Goal: Participate in discussion: Engage in conversation with other users on a specific topic

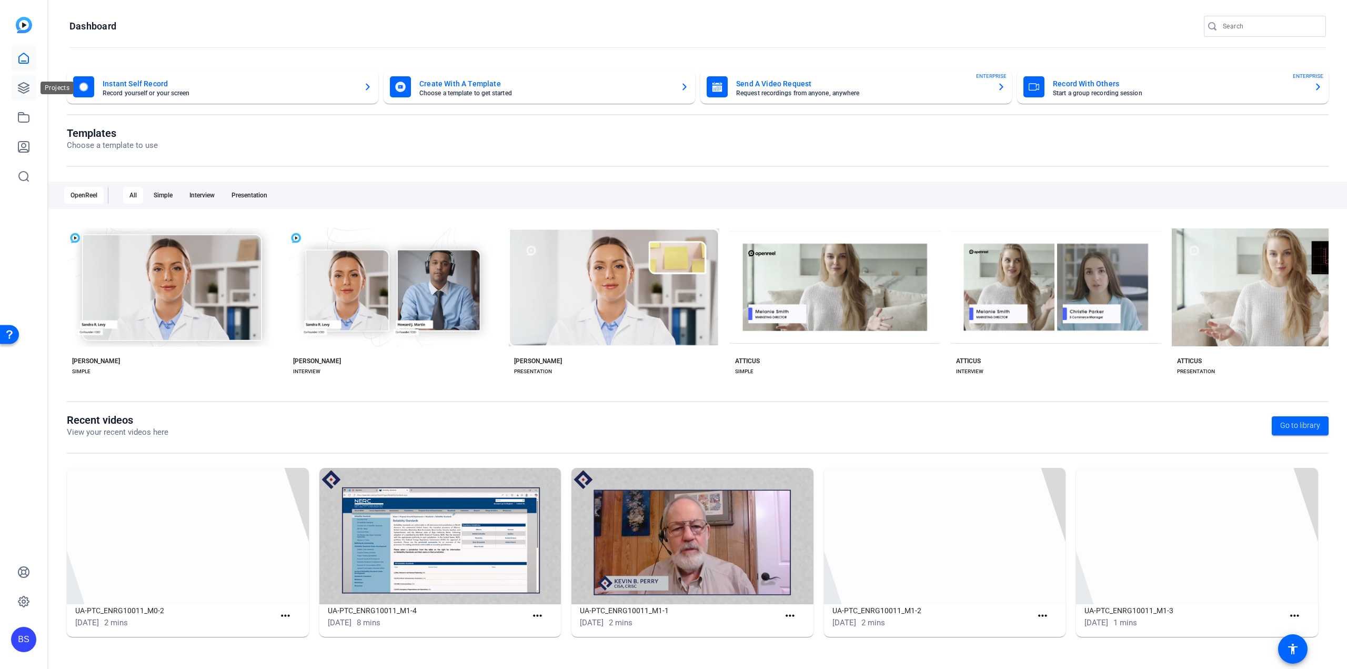
click at [26, 92] on icon at bounding box center [23, 88] width 11 height 11
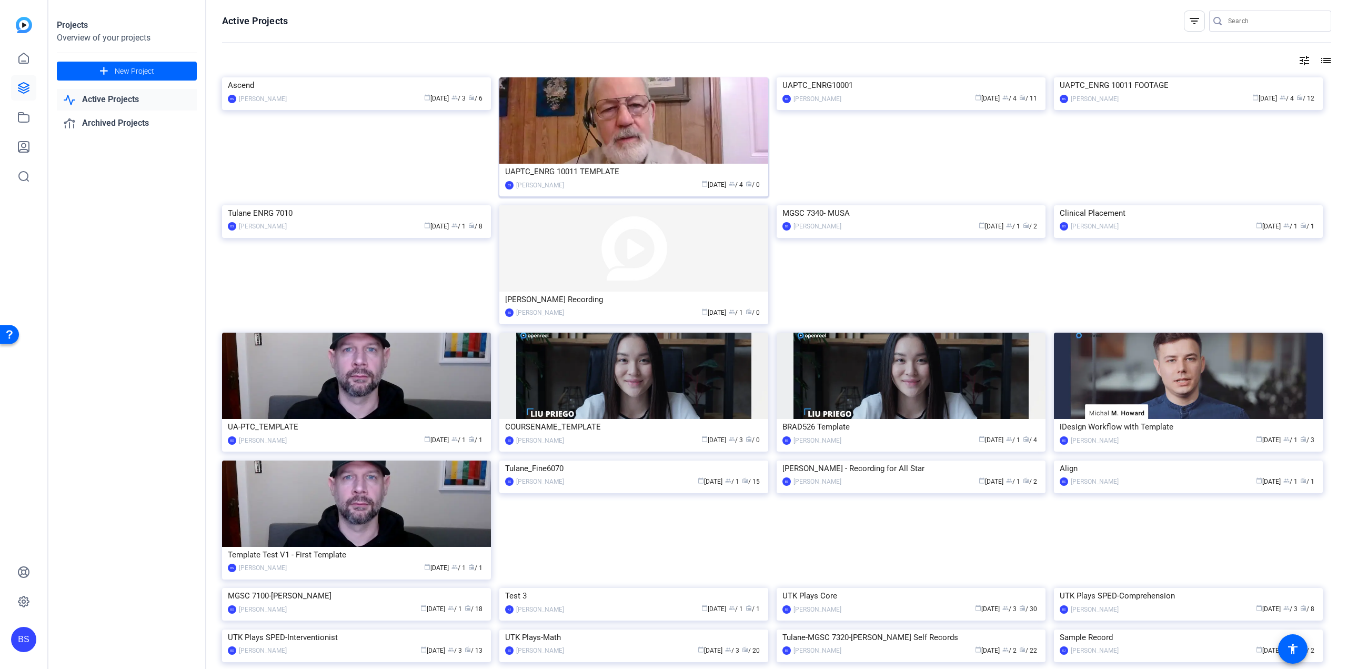
click at [586, 168] on div "UAPTC_ENRG 10011 TEMPLATE" at bounding box center [633, 172] width 257 height 16
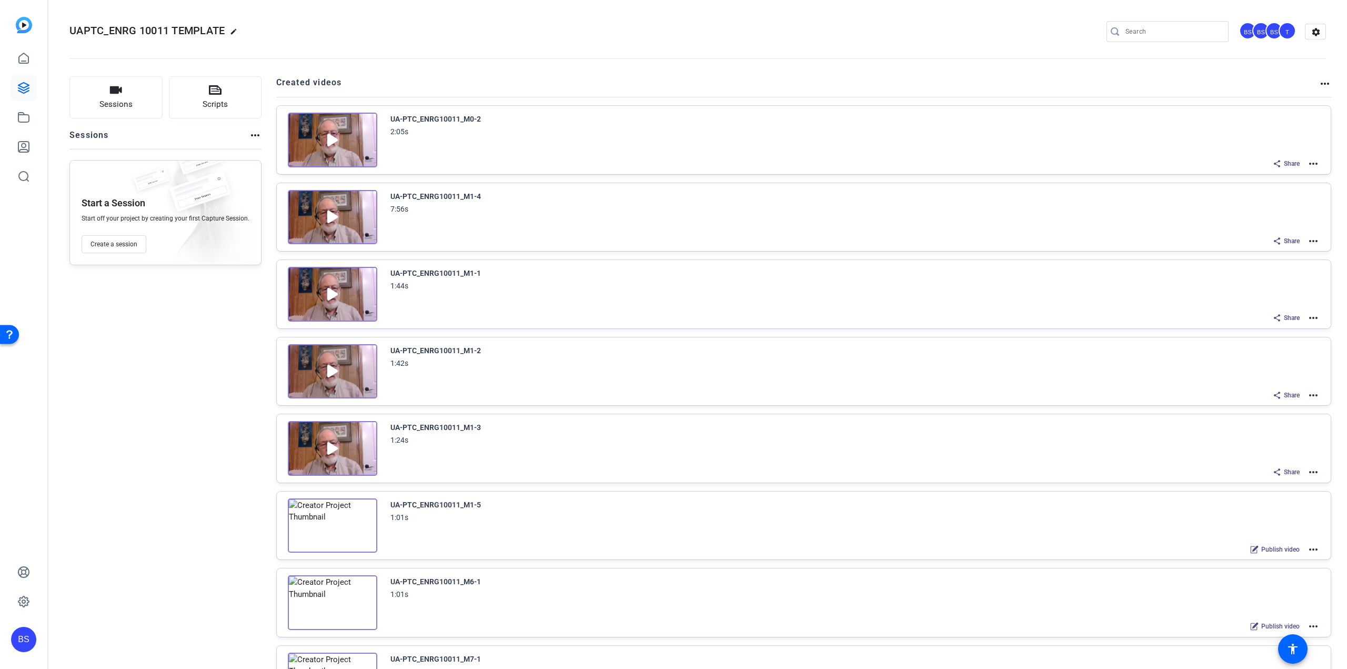
click at [342, 288] on img at bounding box center [332, 294] width 89 height 55
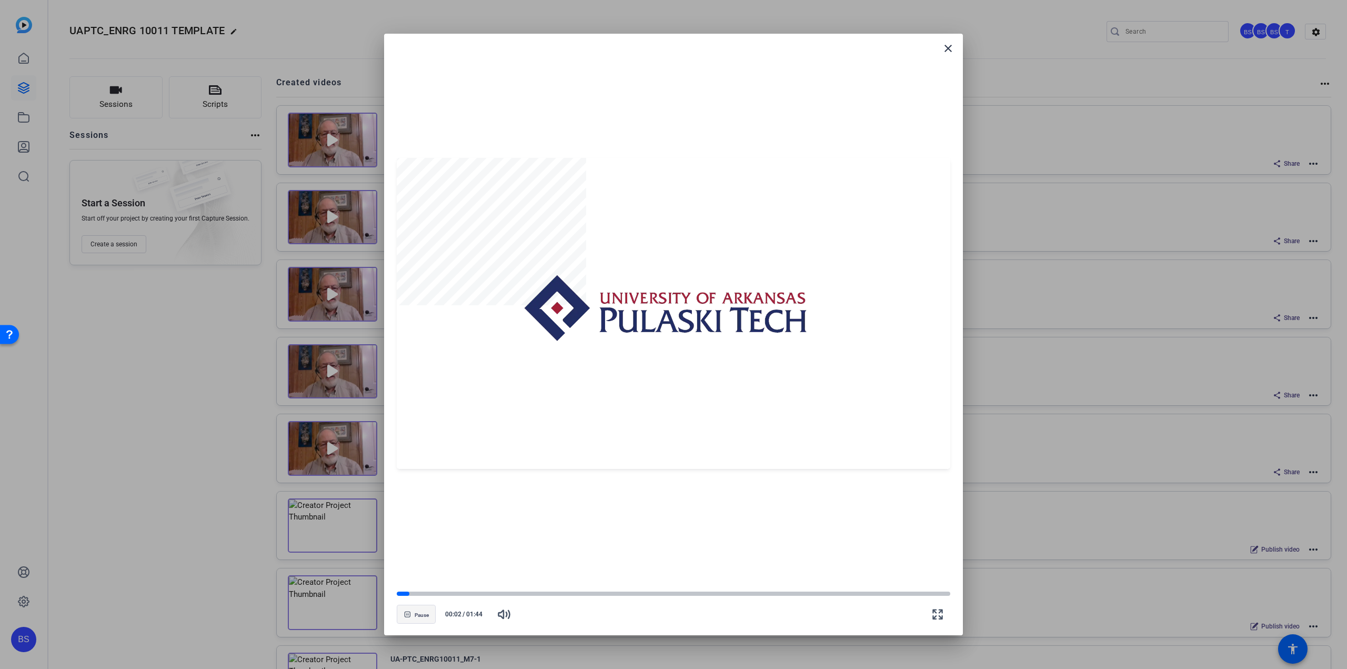
click at [409, 616] on icon "button" at bounding box center [407, 614] width 6 height 6
click at [953, 49] on mat-icon "close" at bounding box center [948, 48] width 13 height 13
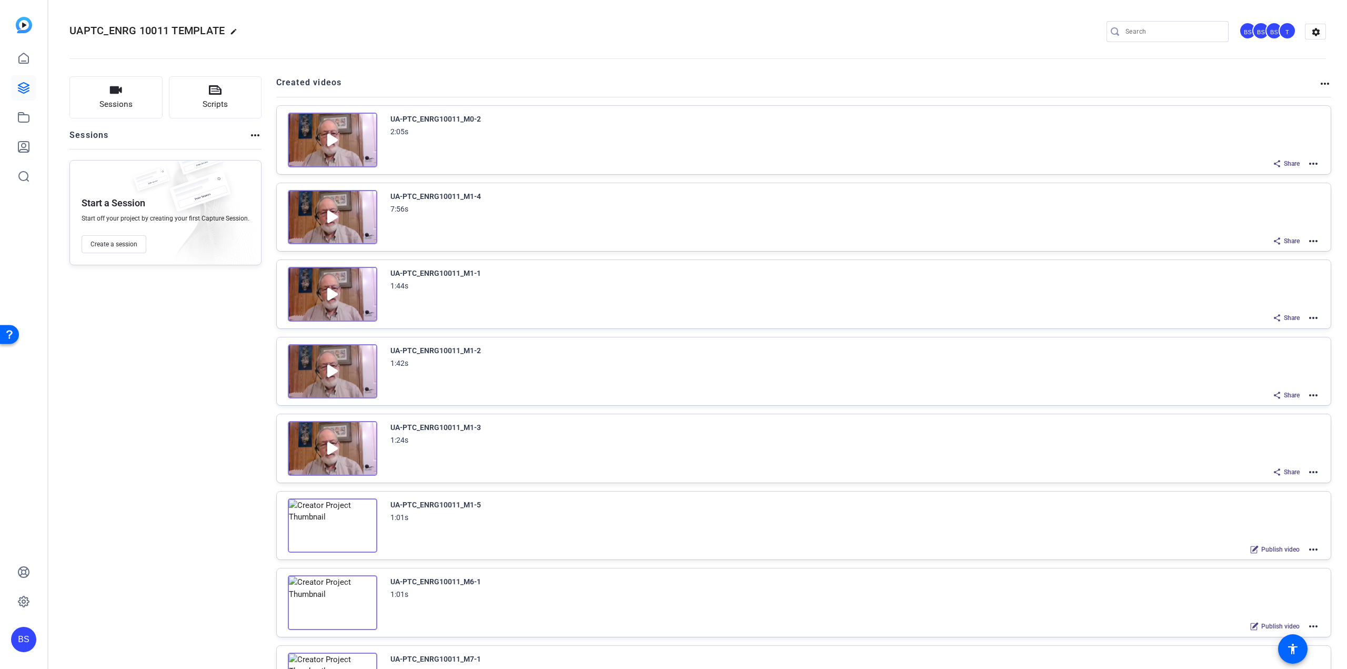
click at [1308, 164] on mat-icon "more_horiz" at bounding box center [1313, 163] width 13 height 13
click at [975, 131] on div at bounding box center [673, 334] width 1347 height 669
click at [351, 286] on img at bounding box center [332, 294] width 89 height 55
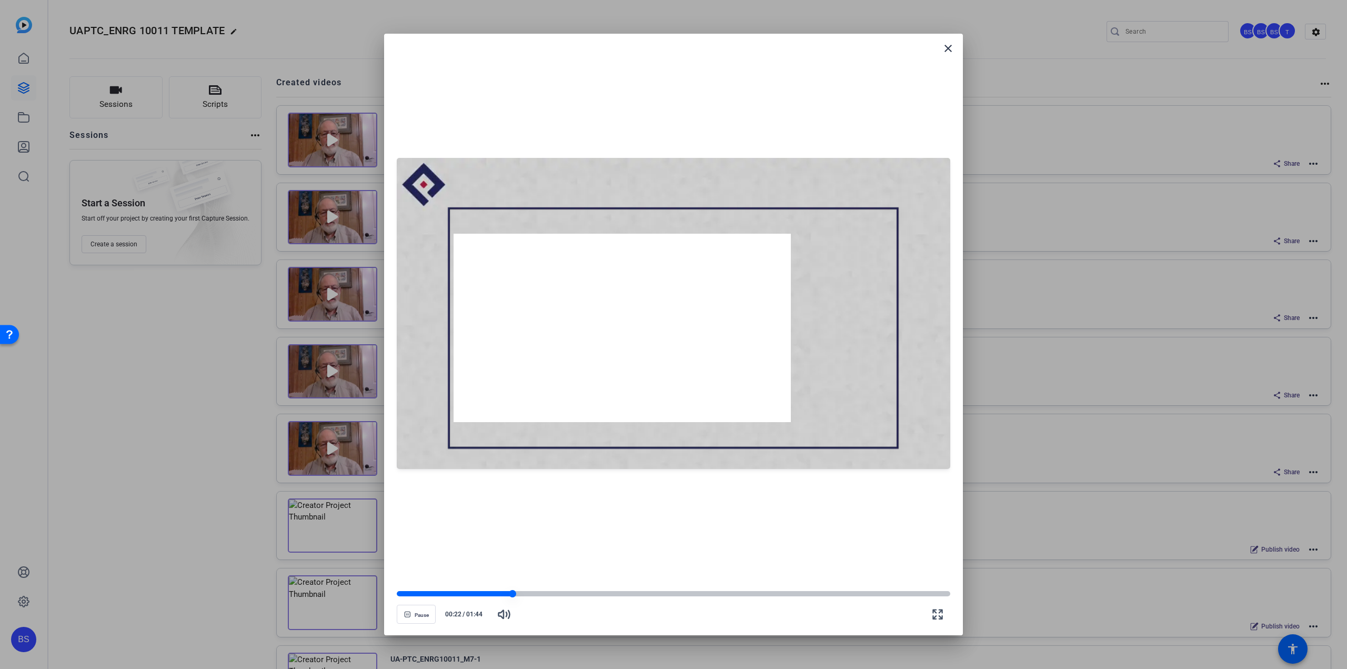
click at [417, 594] on div at bounding box center [455, 593] width 116 height 5
click at [413, 618] on span "button" at bounding box center [416, 613] width 38 height 25
click at [946, 52] on mat-icon "close" at bounding box center [948, 48] width 13 height 13
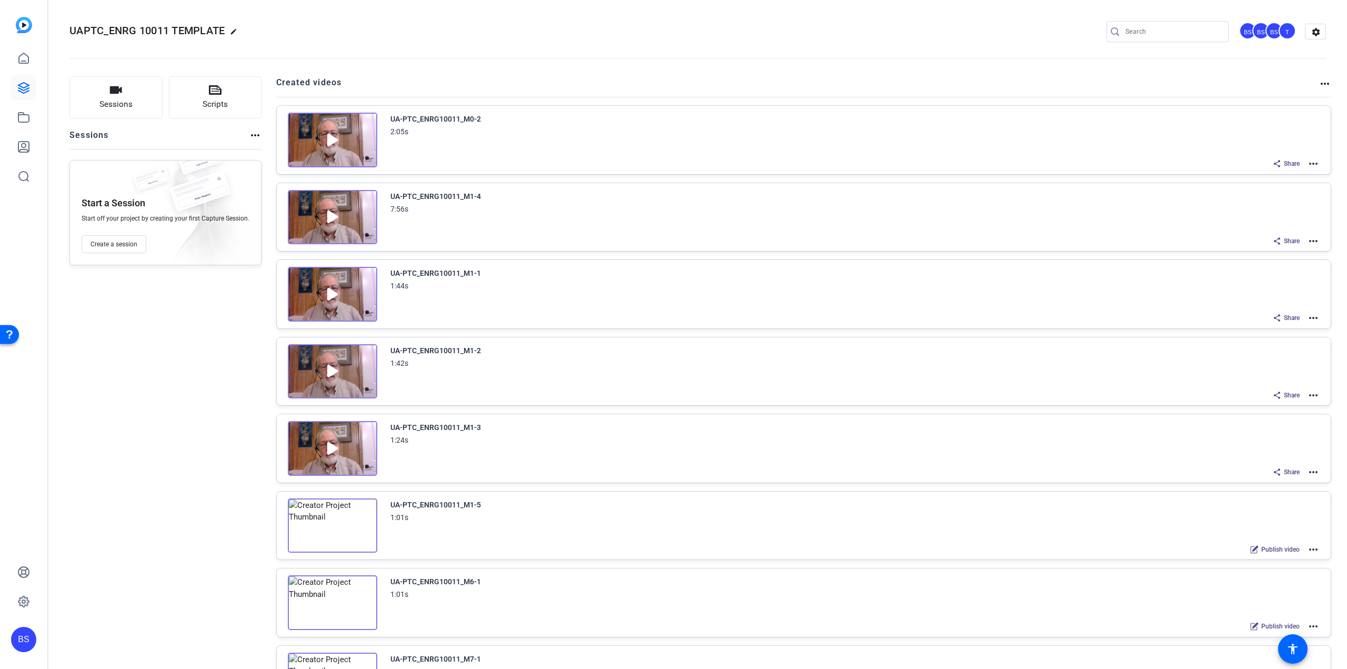
click at [1274, 391] on icon at bounding box center [1277, 394] width 6 height 7
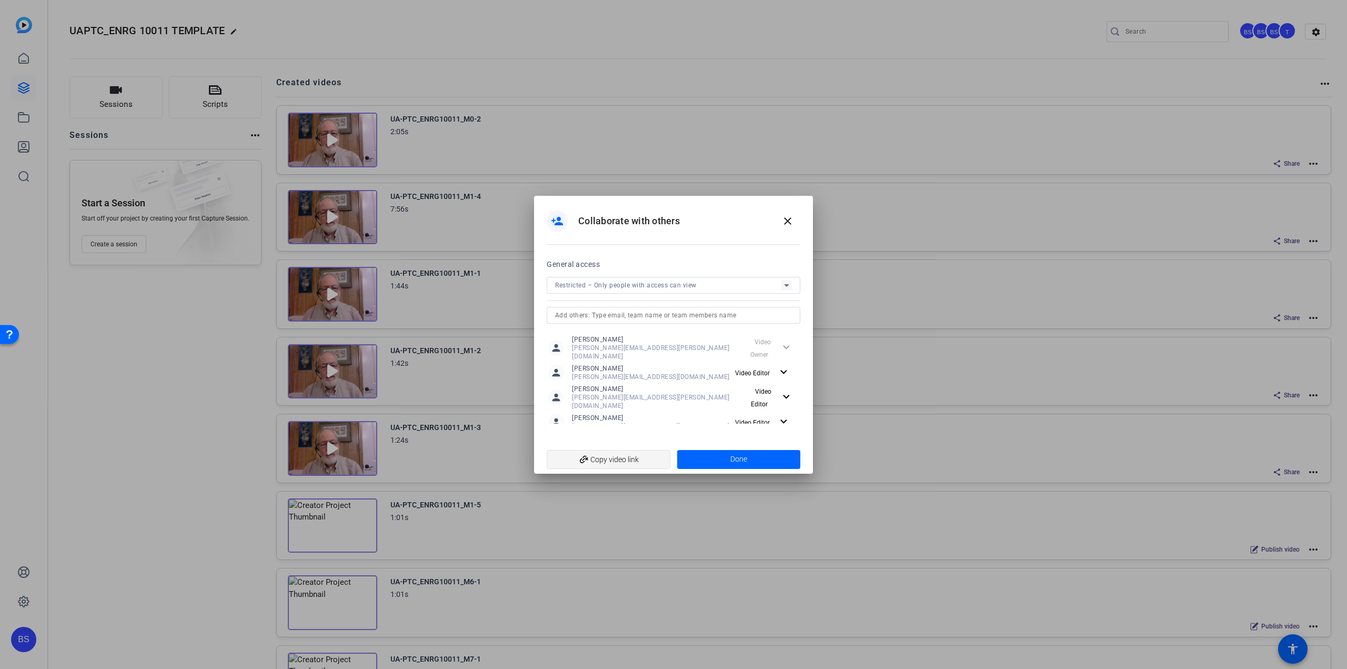
click at [619, 459] on span "add_link Copy video link" at bounding box center [608, 459] width 107 height 20
click at [756, 448] on span at bounding box center [739, 459] width 124 height 25
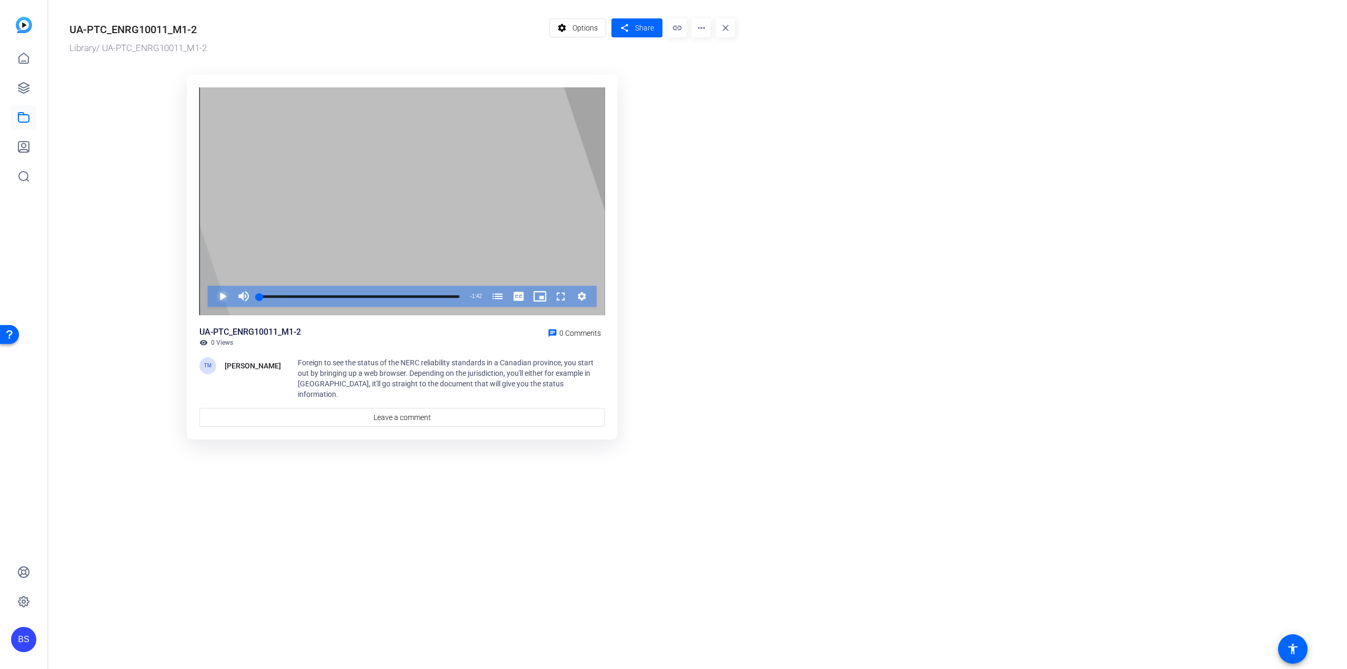
click at [212, 299] on span "Video Player" at bounding box center [212, 296] width 0 height 21
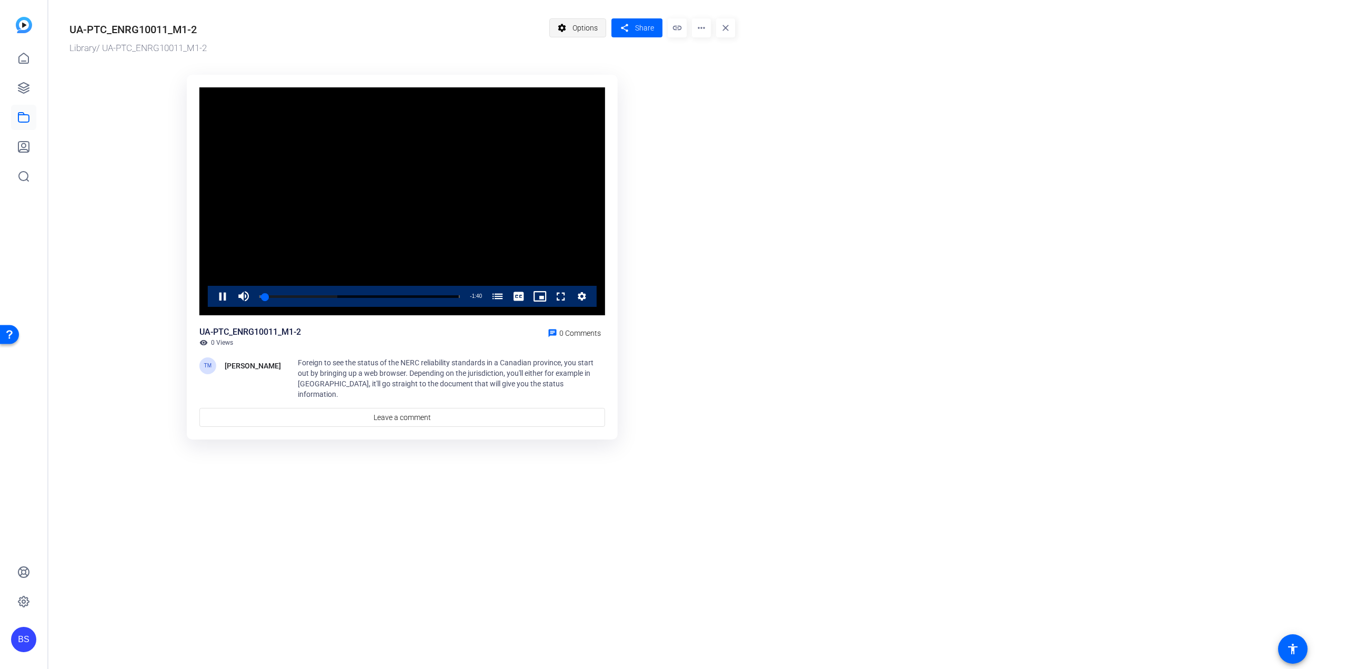
click at [581, 28] on span "Options" at bounding box center [584, 28] width 25 height 20
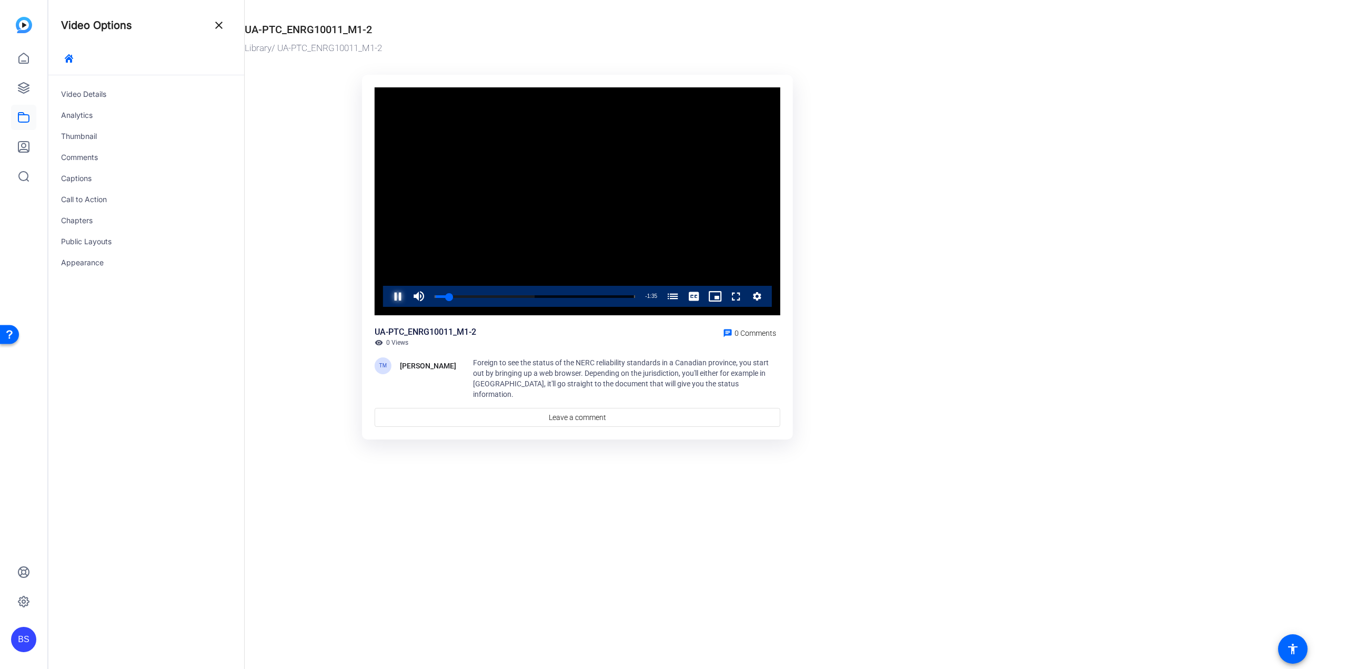
click at [387, 298] on span "Video Player" at bounding box center [387, 296] width 0 height 21
click at [489, 190] on video "Video Player" at bounding box center [578, 201] width 406 height 228
click at [744, 337] on span "0 Comments" at bounding box center [755, 333] width 42 height 8
click at [133, 161] on input "00:00:00" at bounding box center [134, 160] width 38 height 17
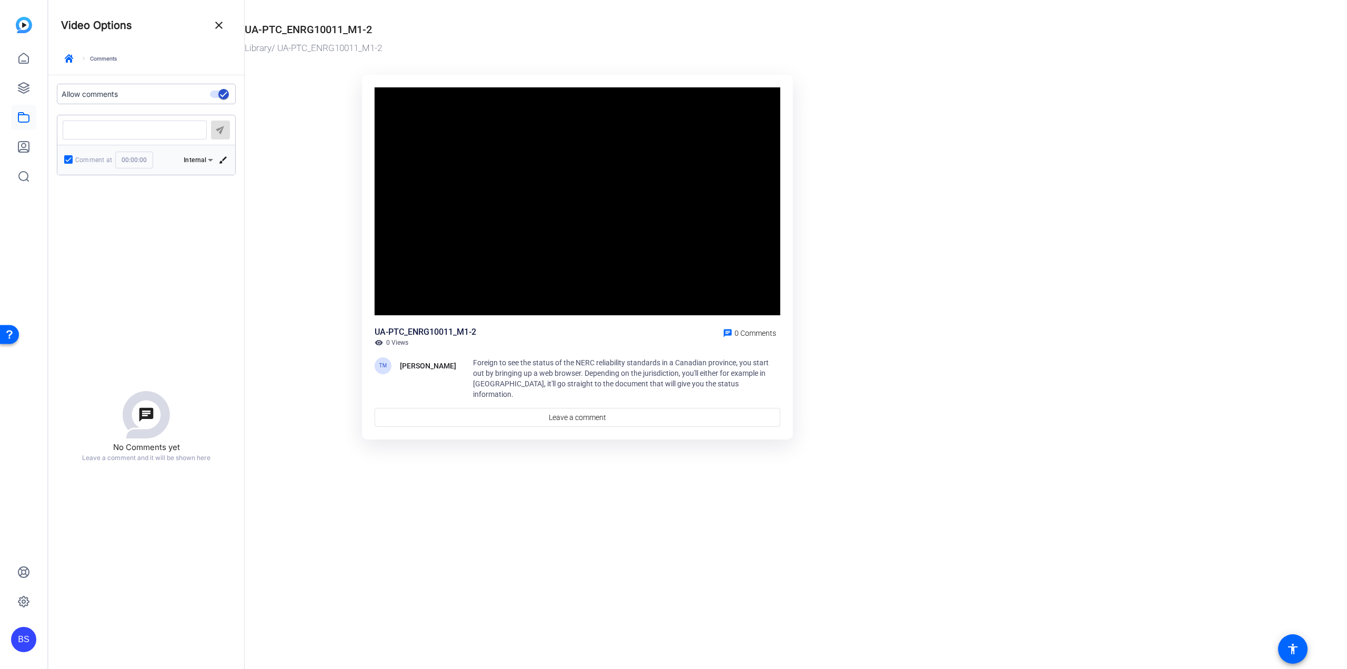
drag, startPoint x: 146, startPoint y: 159, endPoint x: 114, endPoint y: 155, distance: 32.4
click at [115, 155] on input "00:00:00" at bounding box center [134, 160] width 38 height 17
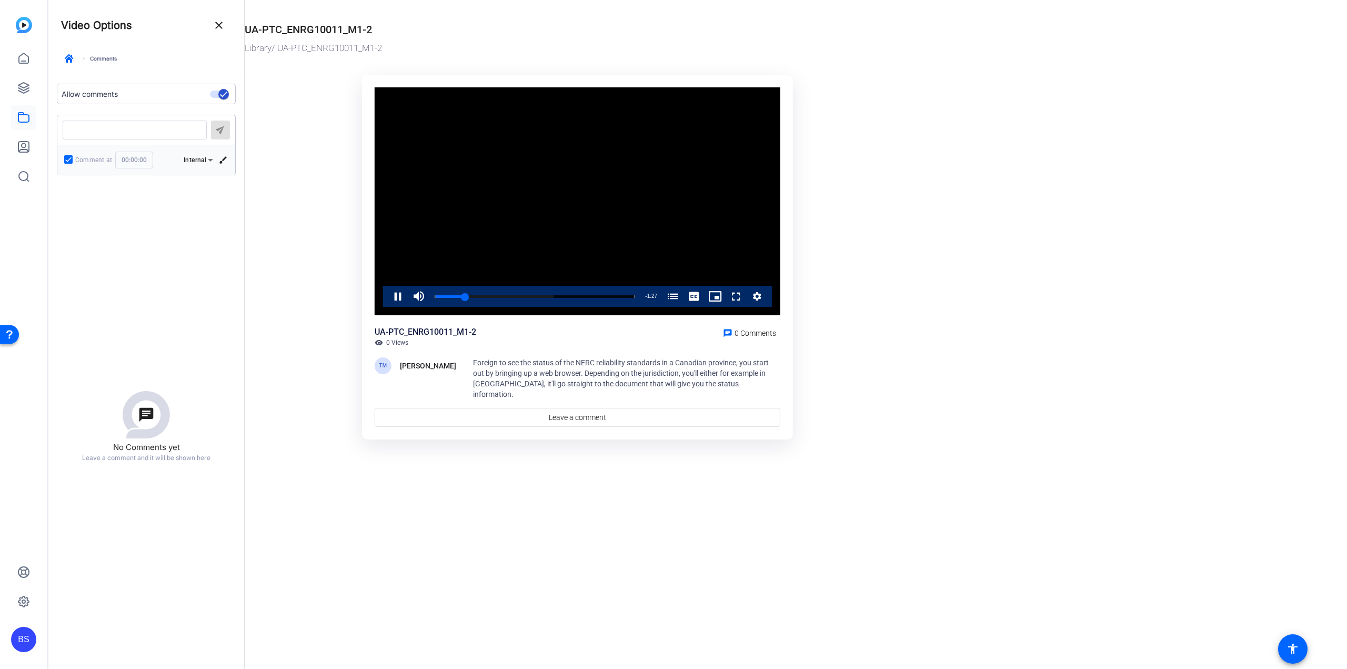
click at [446, 174] on video "Video Player" at bounding box center [578, 201] width 406 height 228
click at [207, 158] on icon at bounding box center [210, 160] width 13 height 13
click at [222, 158] on div at bounding box center [673, 334] width 1347 height 669
click at [137, 160] on input "00:00:00" at bounding box center [134, 160] width 38 height 17
click at [218, 25] on mat-icon "close" at bounding box center [219, 25] width 13 height 13
